Goal: Task Accomplishment & Management: Complete application form

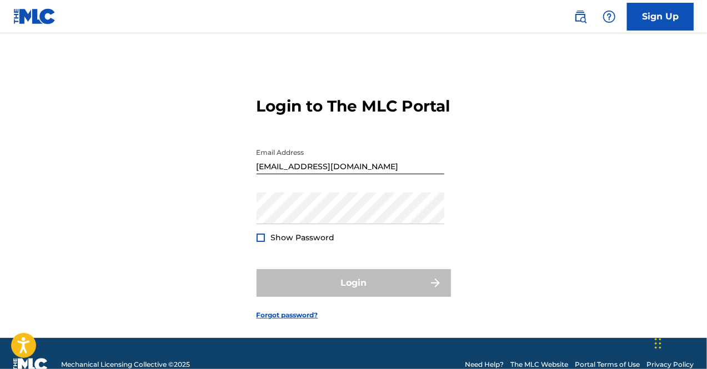
click at [262, 242] on div at bounding box center [261, 238] width 8 height 8
click at [199, 242] on div "Login to The MLC Portal Email Address packedgeeb@gmail.com Password Show Passwo…" at bounding box center [353, 199] width 707 height 277
click at [290, 243] on span "Show Password" at bounding box center [303, 238] width 64 height 10
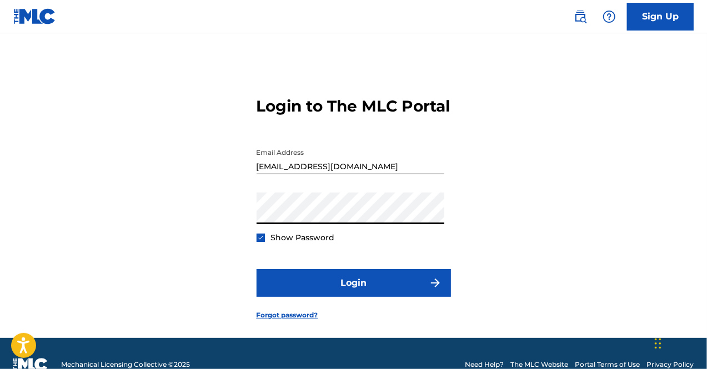
click at [257, 269] on button "Login" at bounding box center [354, 283] width 194 height 28
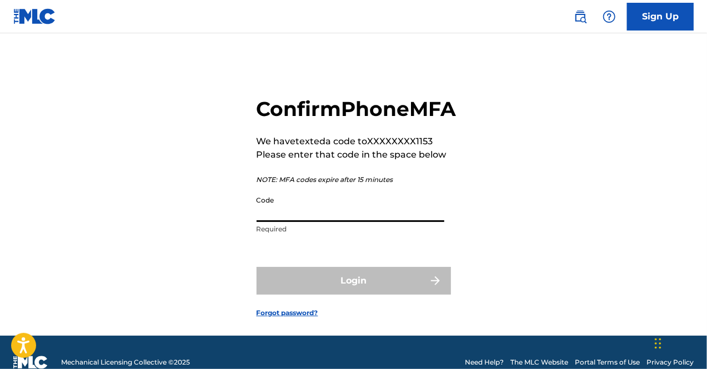
click at [344, 222] on input "Code" at bounding box center [351, 206] width 188 height 32
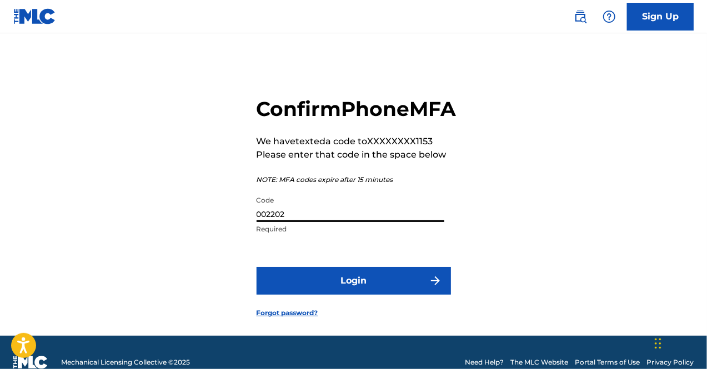
type input "002202"
click at [257, 267] on button "Login" at bounding box center [354, 281] width 194 height 28
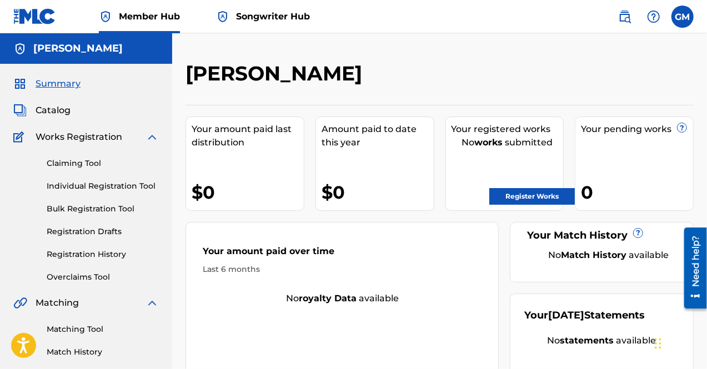
click at [262, 12] on span "Songwriter Hub" at bounding box center [273, 16] width 74 height 13
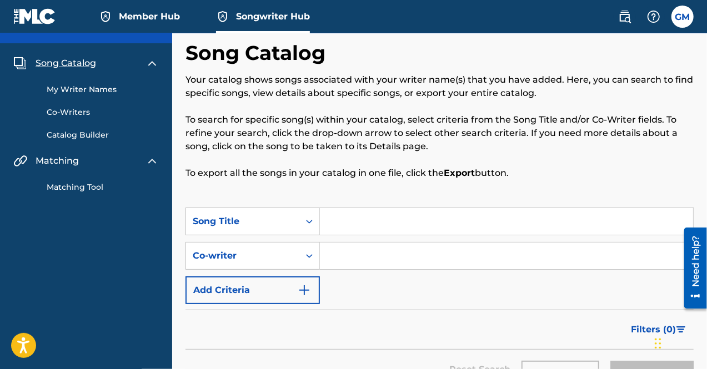
scroll to position [20, 0]
click at [366, 223] on input "Search Form" at bounding box center [506, 222] width 373 height 27
type input "Broke Yo Heart"
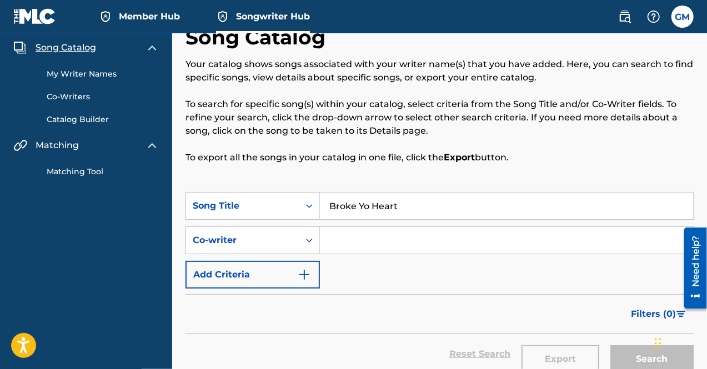
scroll to position [25, 0]
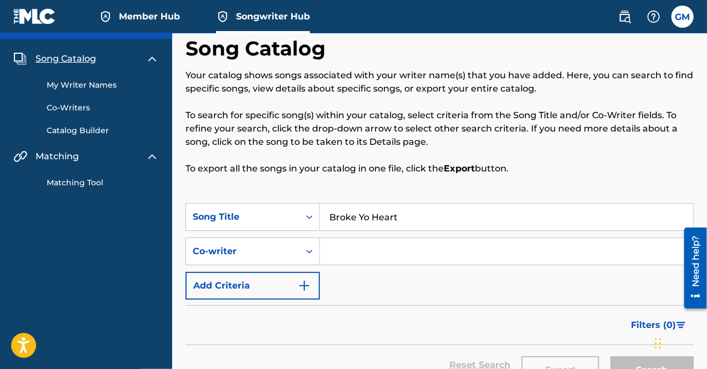
click at [112, 84] on link "My Writer Names" at bounding box center [103, 85] width 112 height 12
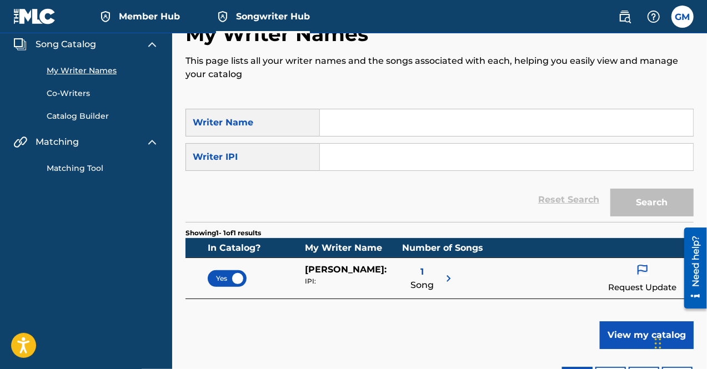
scroll to position [31, 0]
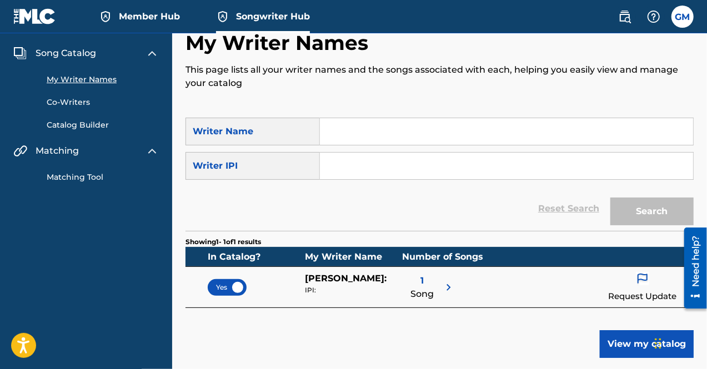
click at [379, 127] on input "Search Form" at bounding box center [506, 131] width 373 height 27
click at [368, 154] on input "Search Form" at bounding box center [506, 166] width 373 height 27
paste input "01244707265"
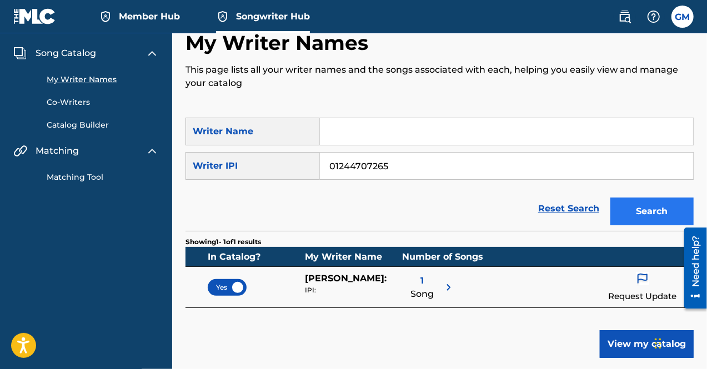
type input "01244707265"
click at [651, 209] on button "Search" at bounding box center [651, 212] width 83 height 28
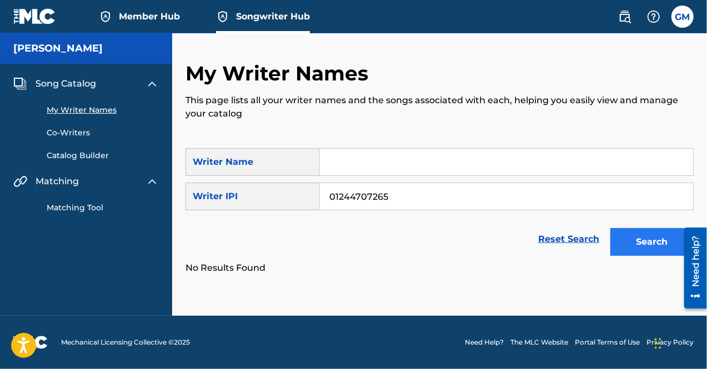
scroll to position [0, 0]
click at [391, 165] on input "Search Form" at bounding box center [506, 162] width 373 height 27
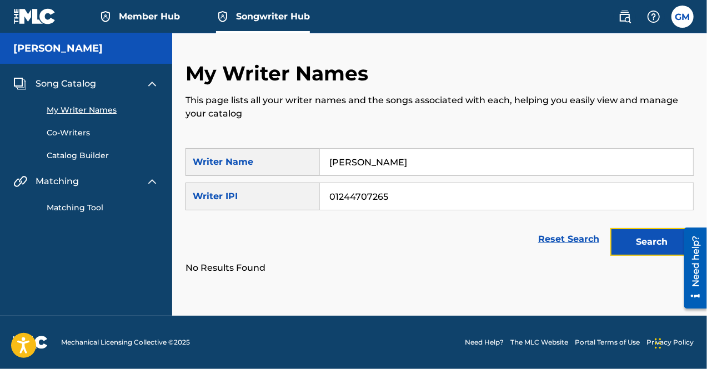
click at [621, 228] on button "Search" at bounding box center [651, 242] width 83 height 28
drag, startPoint x: 430, startPoint y: 168, endPoint x: 240, endPoint y: 155, distance: 190.4
click at [240, 155] on div "SearchWithCriteriaa3d7a2d6-df06-4ca4-b812-d7cdfa7f064e Writer Name Griffin MacA…" at bounding box center [439, 162] width 508 height 28
type input "Geeb"
drag, startPoint x: 461, startPoint y: 205, endPoint x: 290, endPoint y: 202, distance: 171.6
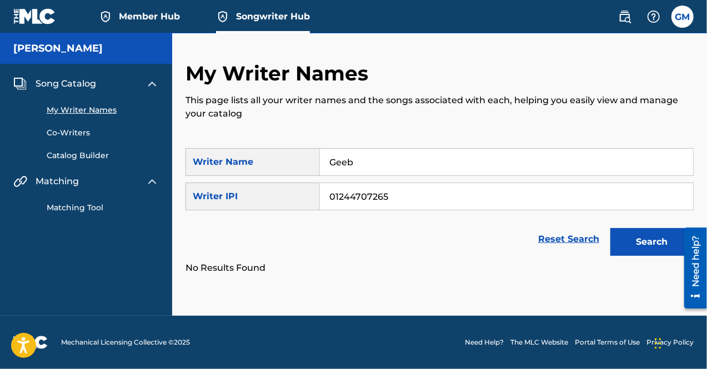
click at [290, 202] on div "SearchWithCriteriab2b9380f-ff83-49af-9a72-4ac497583ab5 Writer IPI 01244707265" at bounding box center [439, 197] width 508 height 28
click at [610, 228] on button "Search" at bounding box center [651, 242] width 83 height 28
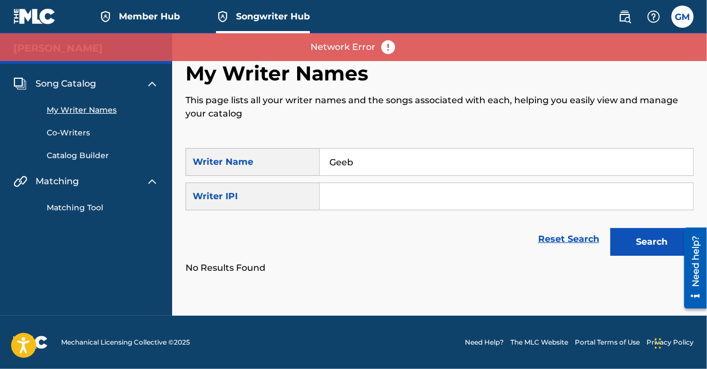
drag, startPoint x: 354, startPoint y: 167, endPoint x: 313, endPoint y: 153, distance: 43.6
click at [313, 153] on div "SearchWithCriteriaa3d7a2d6-df06-4ca4-b812-d7cdfa7f064e Writer Name Geeb" at bounding box center [439, 162] width 508 height 28
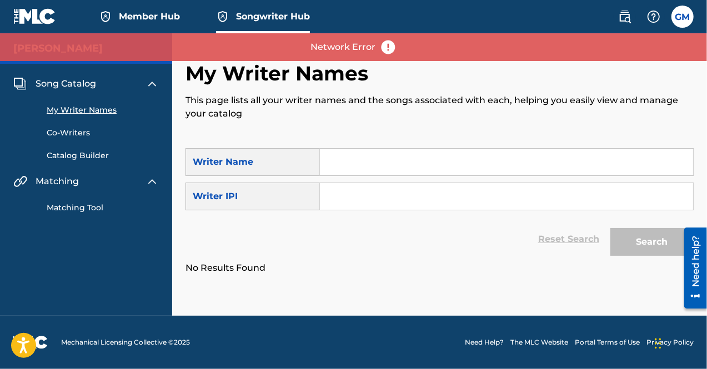
click at [162, 13] on span "Member Hub" at bounding box center [149, 16] width 61 height 13
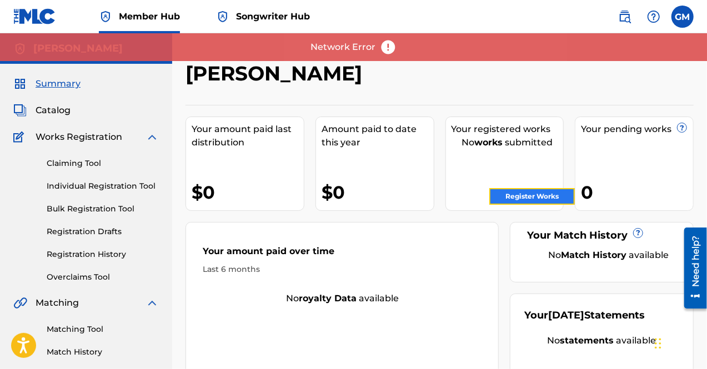
click at [538, 193] on link "Register Works" at bounding box center [532, 196] width 86 height 17
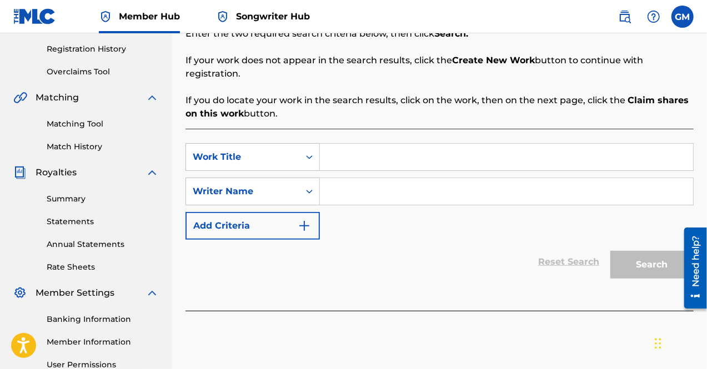
scroll to position [209, 0]
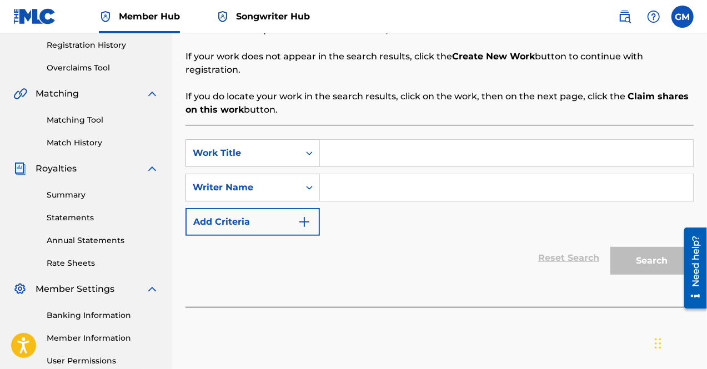
click at [374, 140] on input "Search Form" at bounding box center [506, 153] width 373 height 27
type input "Broke Yo Heart"
click at [402, 174] on input "Search Form" at bounding box center [506, 187] width 373 height 27
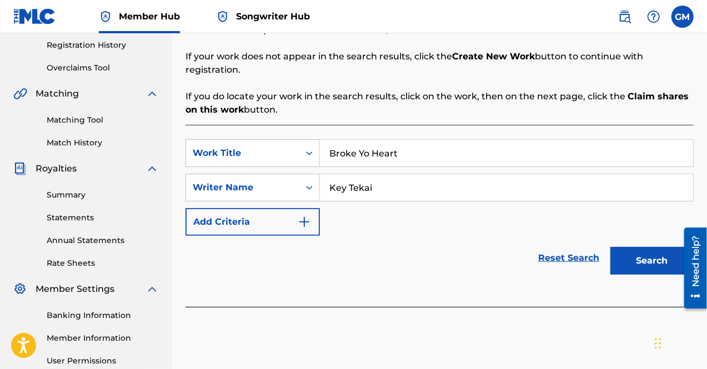
click at [610, 247] on button "Search" at bounding box center [651, 261] width 83 height 28
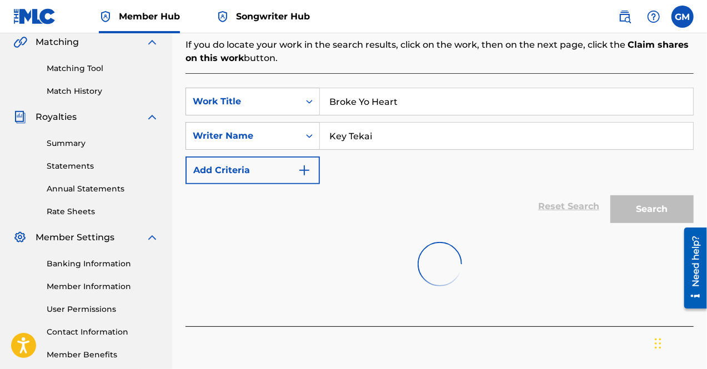
scroll to position [262, 0]
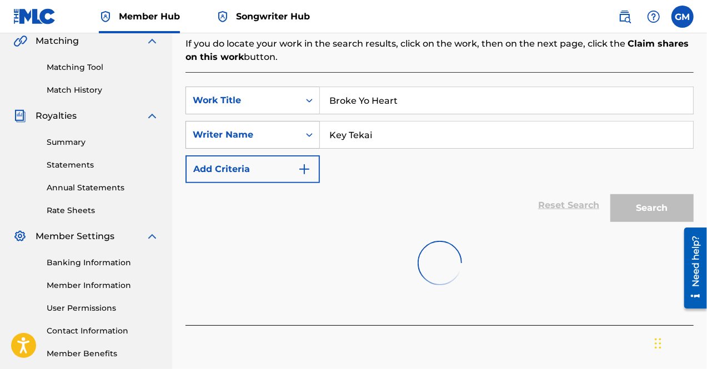
click at [302, 125] on div "Search Form" at bounding box center [309, 135] width 20 height 20
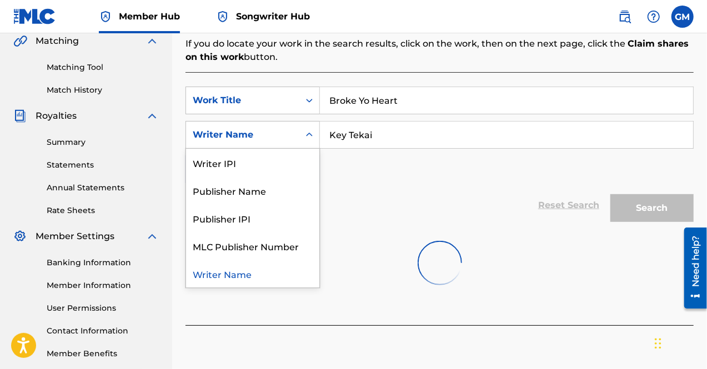
click at [297, 124] on div "Writer Name" at bounding box center [242, 134] width 113 height 21
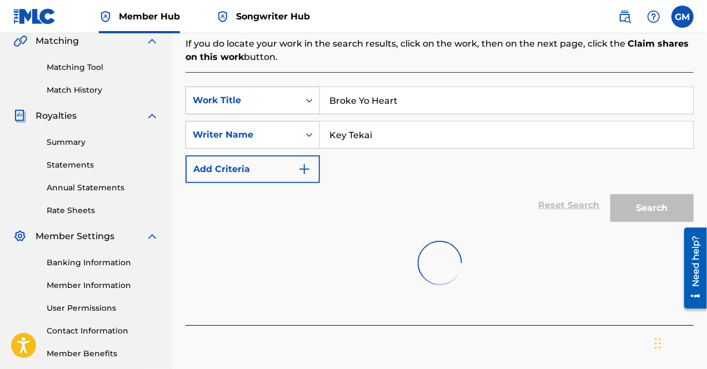
drag, startPoint x: 419, startPoint y: 127, endPoint x: 308, endPoint y: 100, distance: 114.2
click at [308, 100] on div "SearchWithCriteria0d7721b1-6389-4524-9e86-487eded6f4c5 Work Title Broke Yo Hear…" at bounding box center [439, 135] width 508 height 97
paste input "01177622442"
type input "01177622442"
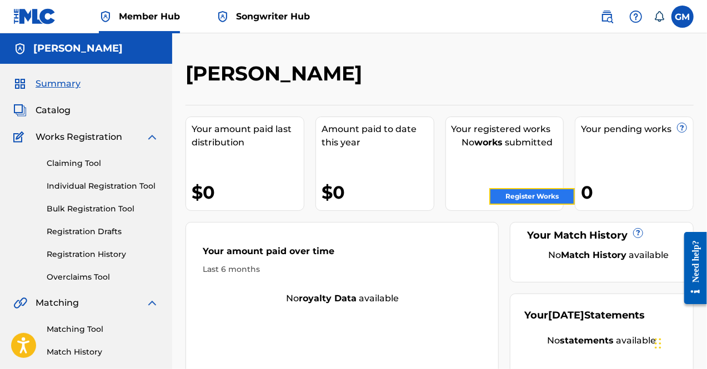
click at [500, 192] on link "Register Works" at bounding box center [532, 196] width 86 height 17
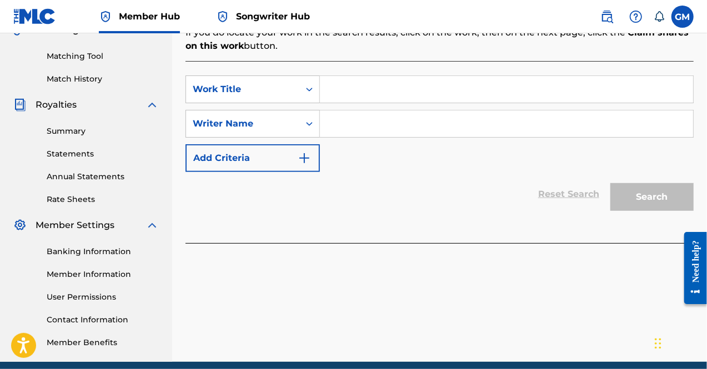
scroll to position [268, 0]
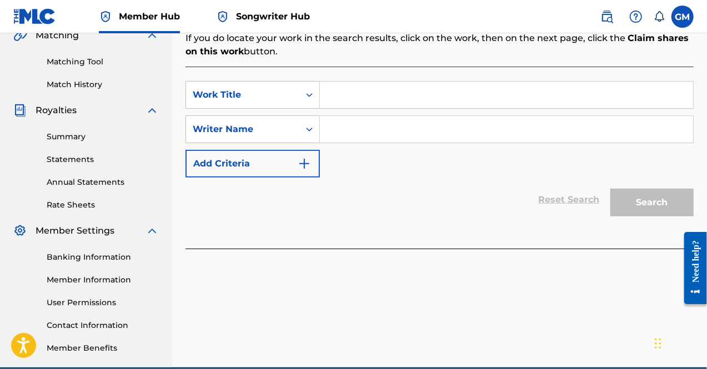
click at [363, 119] on input "Search Form" at bounding box center [506, 129] width 373 height 27
paste input "01177622442"
type input "01177622442"
click at [376, 82] on input "Search Form" at bounding box center [506, 95] width 373 height 27
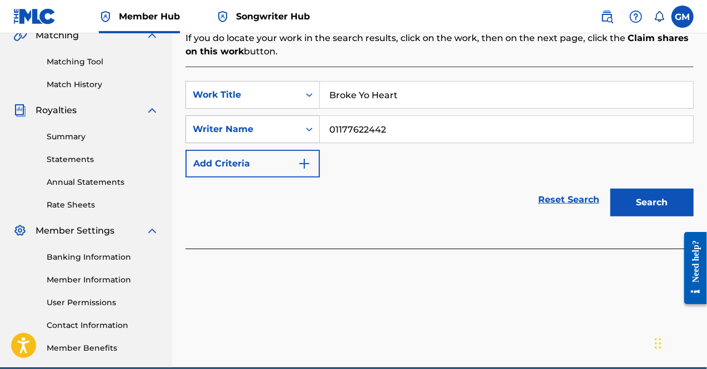
type input "Broke Yo Heart"
click at [274, 123] on div "Writer Name" at bounding box center [243, 129] width 100 height 13
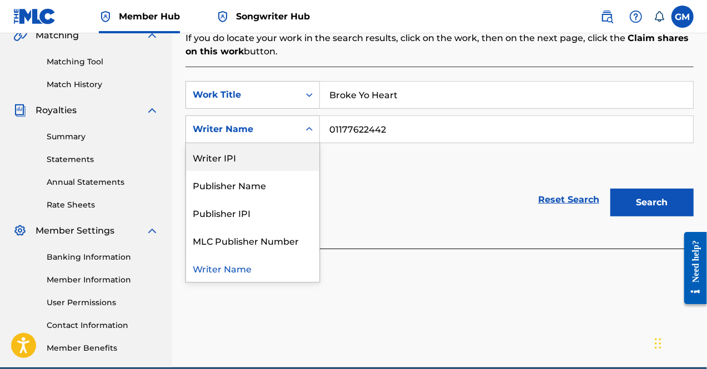
click at [273, 143] on div "Writer IPI" at bounding box center [252, 157] width 133 height 28
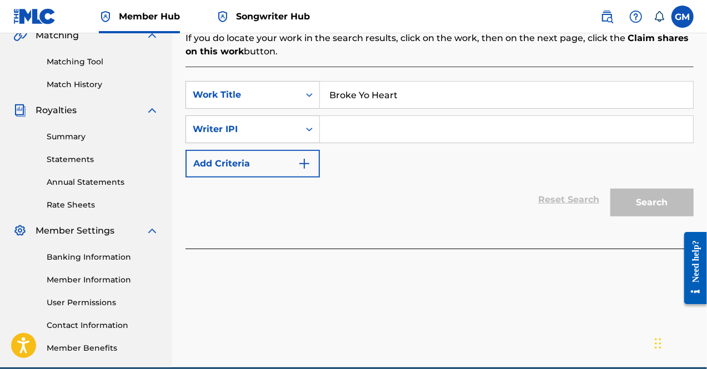
click at [379, 116] on input "Search Form" at bounding box center [506, 129] width 373 height 27
paste input "01177622442"
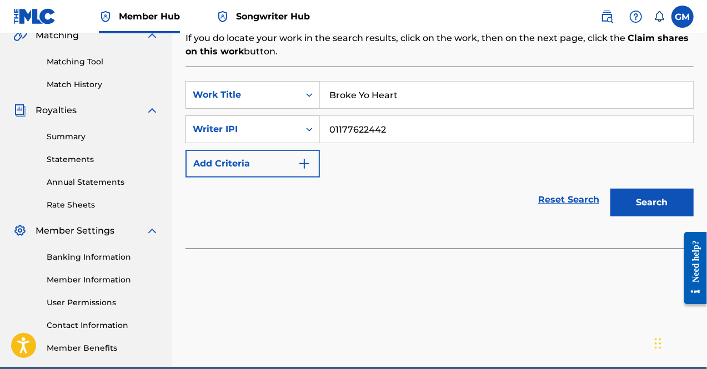
type input "01177622442"
click at [652, 196] on button "Search" at bounding box center [651, 203] width 83 height 28
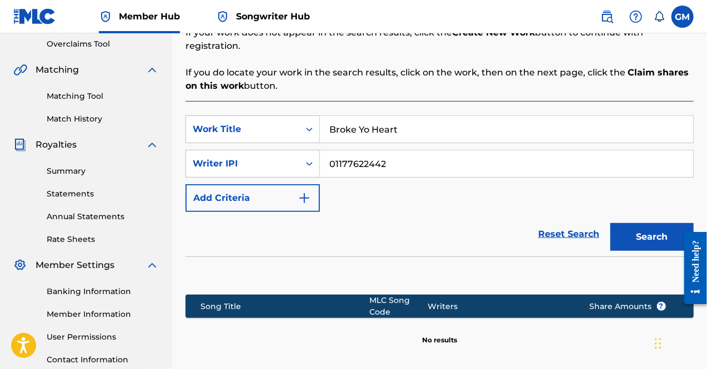
scroll to position [231, 0]
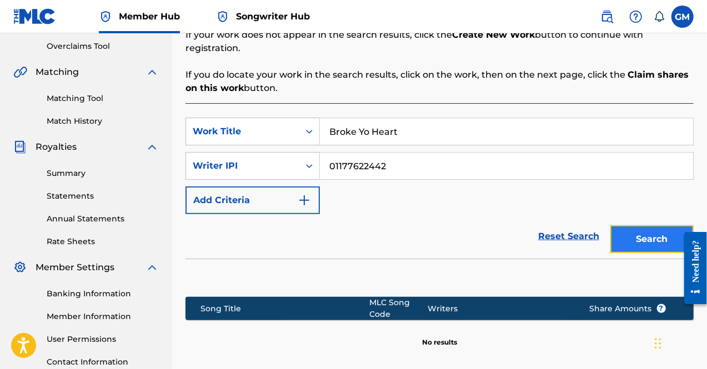
click at [633, 225] on button "Search" at bounding box center [651, 239] width 83 height 28
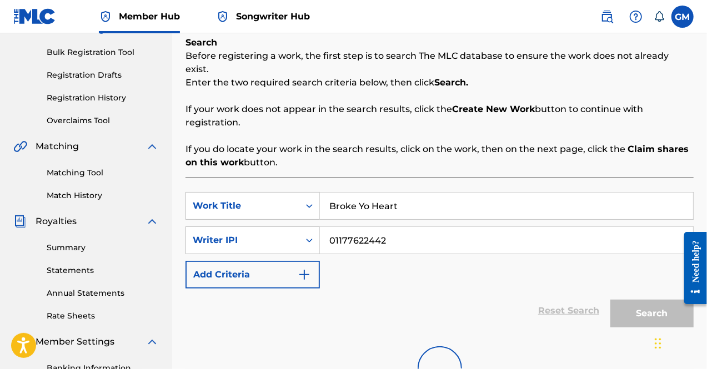
scroll to position [0, 0]
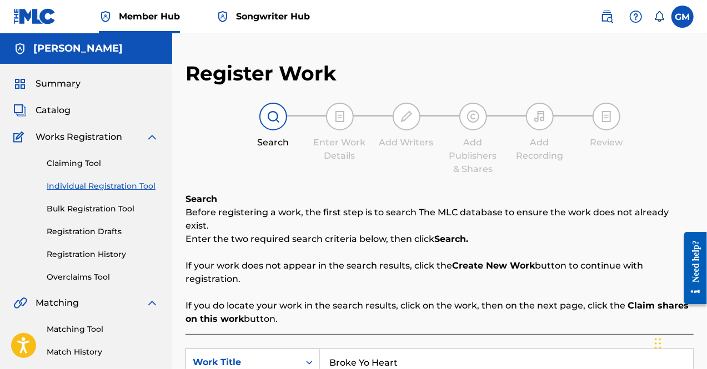
click at [337, 119] on img at bounding box center [339, 116] width 13 height 13
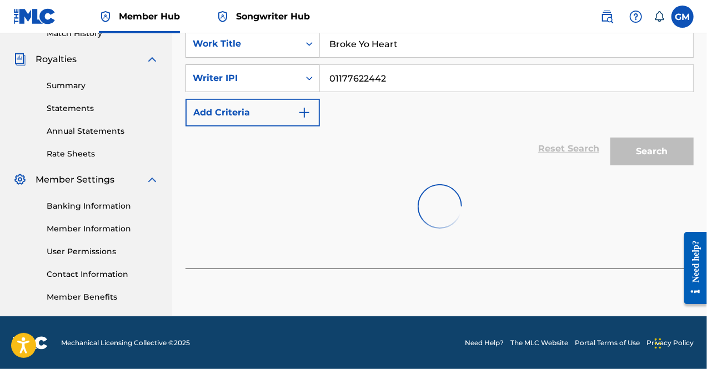
scroll to position [194, 0]
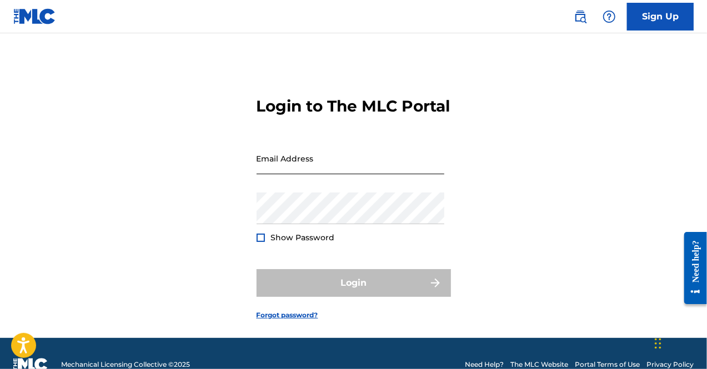
click at [270, 174] on input "Email Address" at bounding box center [351, 159] width 188 height 32
type input "[EMAIL_ADDRESS][DOMAIN_NAME]"
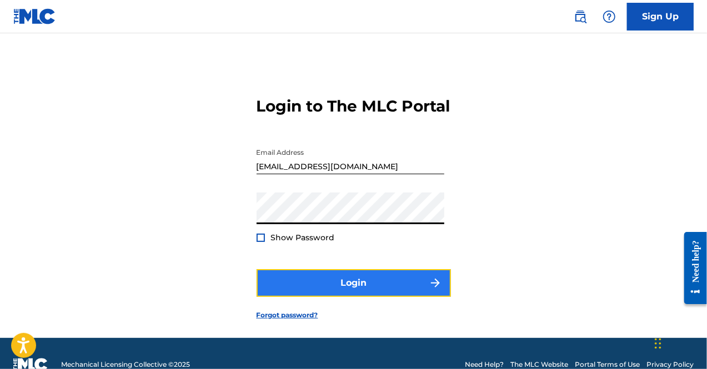
click at [334, 297] on button "Login" at bounding box center [354, 283] width 194 height 28
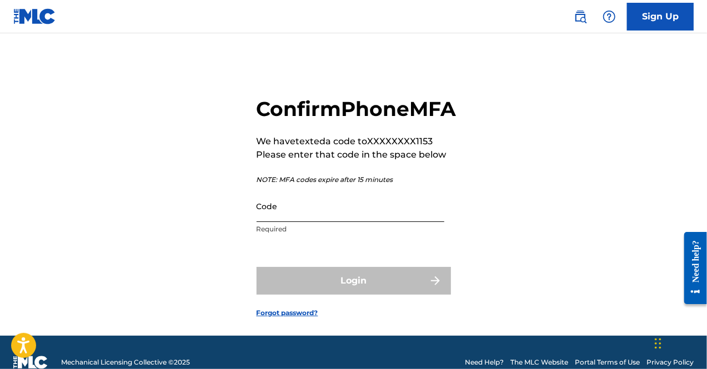
click at [320, 222] on input "Code" at bounding box center [351, 206] width 188 height 32
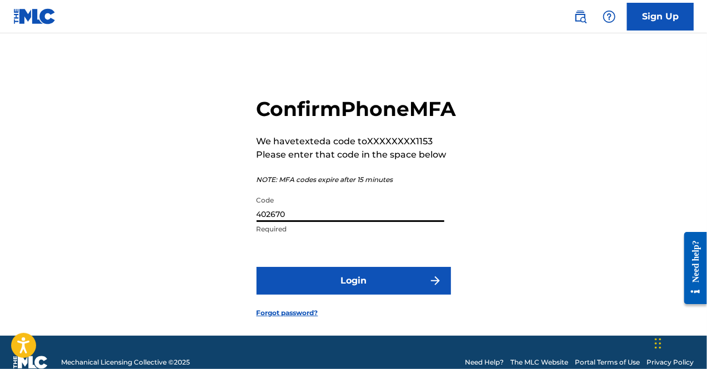
type input "402670"
click at [257, 267] on button "Login" at bounding box center [354, 281] width 194 height 28
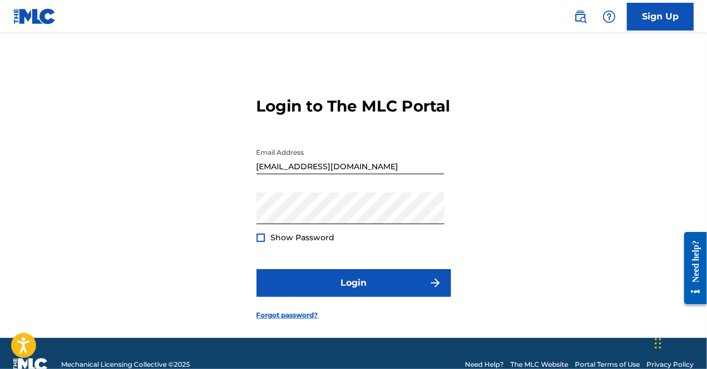
click at [257, 242] on div at bounding box center [261, 238] width 8 height 8
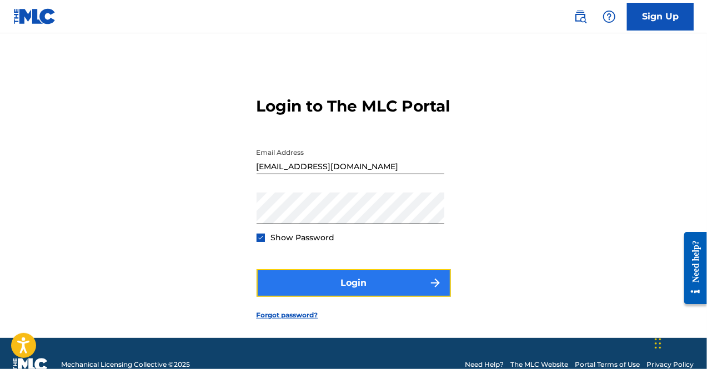
click at [335, 297] on button "Login" at bounding box center [354, 283] width 194 height 28
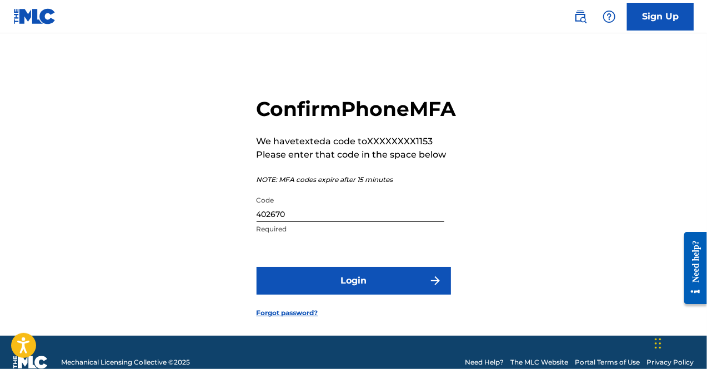
click at [313, 222] on input "402670" at bounding box center [351, 206] width 188 height 32
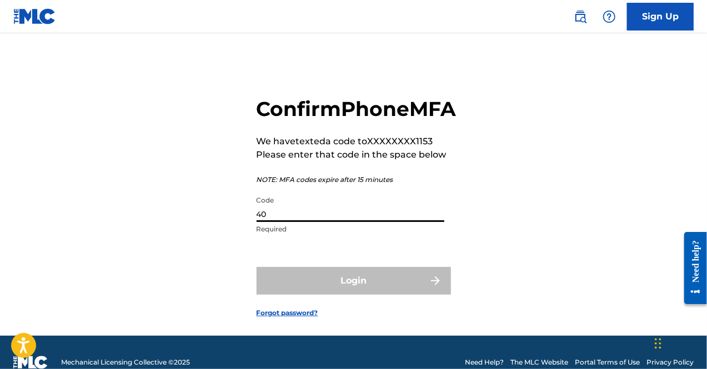
type input "4"
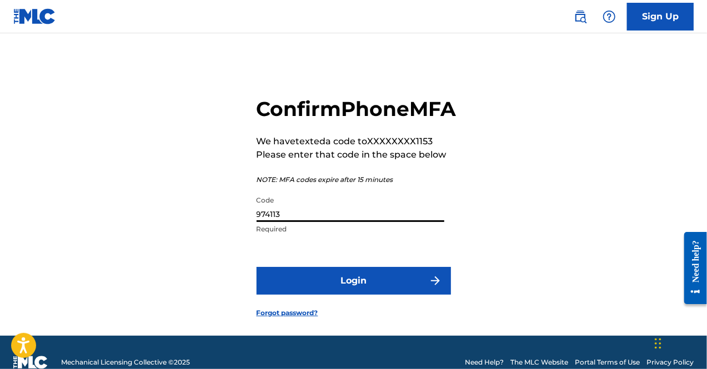
type input "974113"
click at [257, 267] on button "Login" at bounding box center [354, 281] width 194 height 28
